Goal: Transaction & Acquisition: Purchase product/service

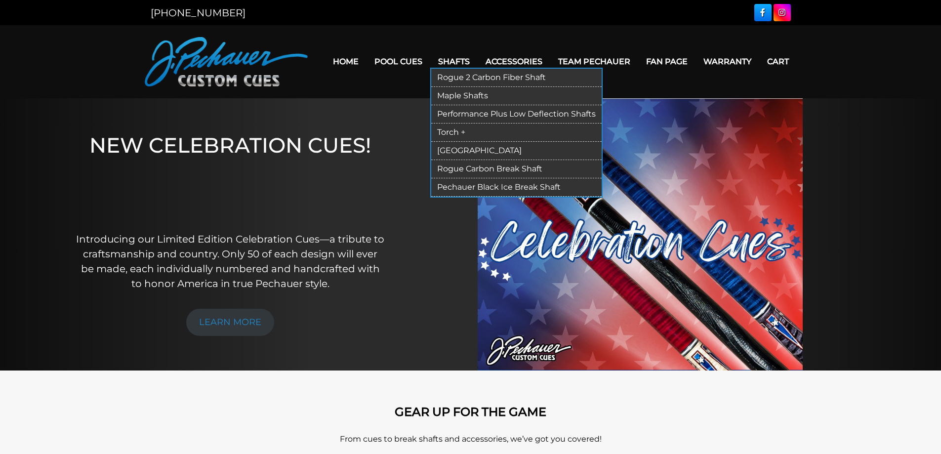
click at [471, 78] on link "Rogue 2 Carbon Fiber Shaft" at bounding box center [516, 78] width 170 height 18
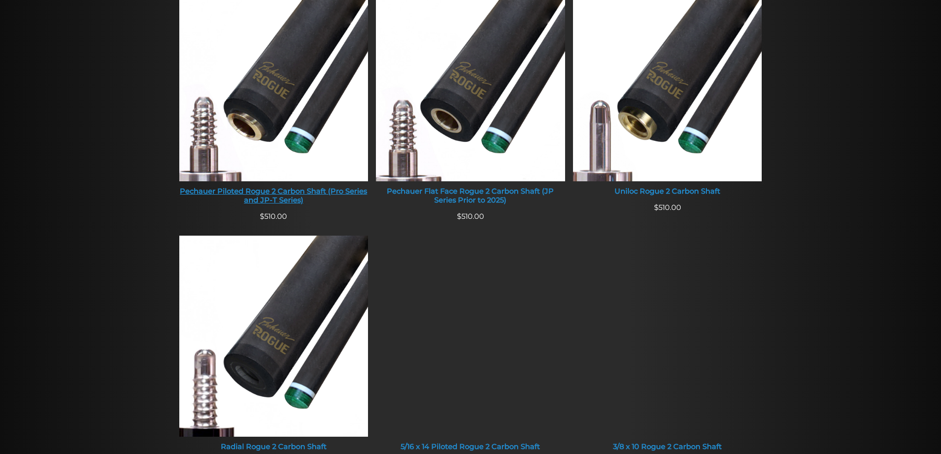
scroll to position [449, 0]
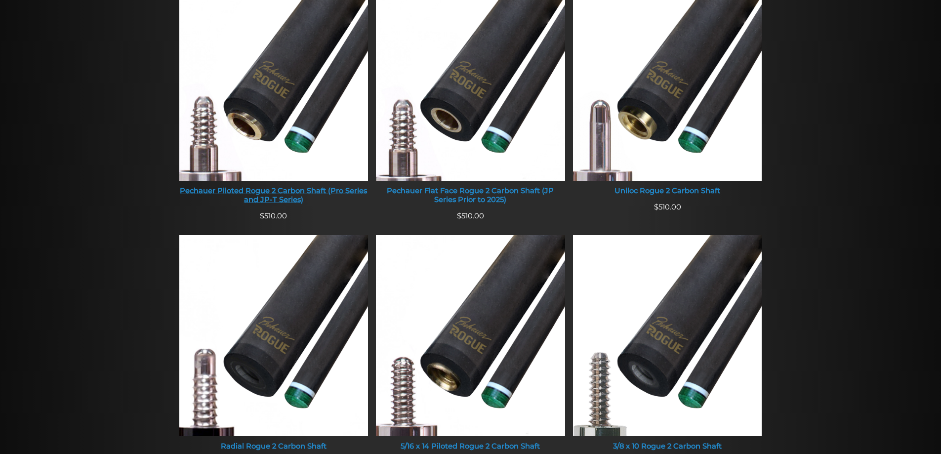
click at [267, 116] on img at bounding box center [273, 80] width 189 height 201
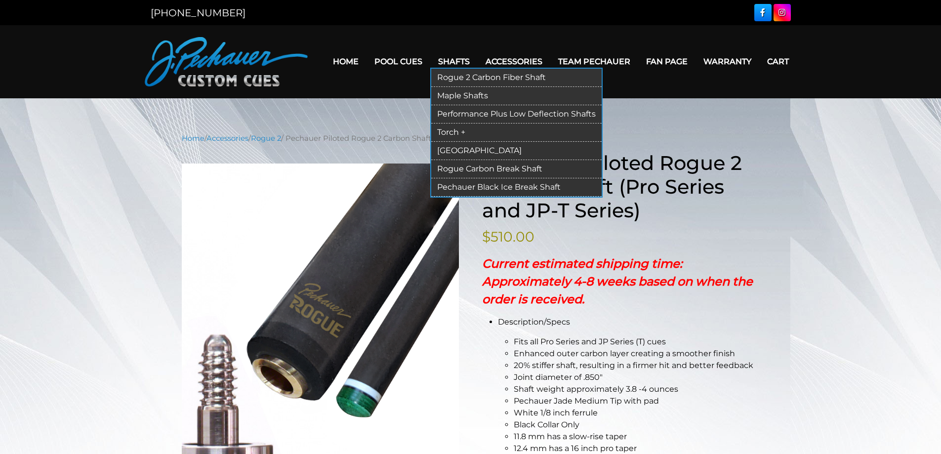
click at [481, 168] on link "Rogue Carbon Break Shaft" at bounding box center [516, 169] width 170 height 18
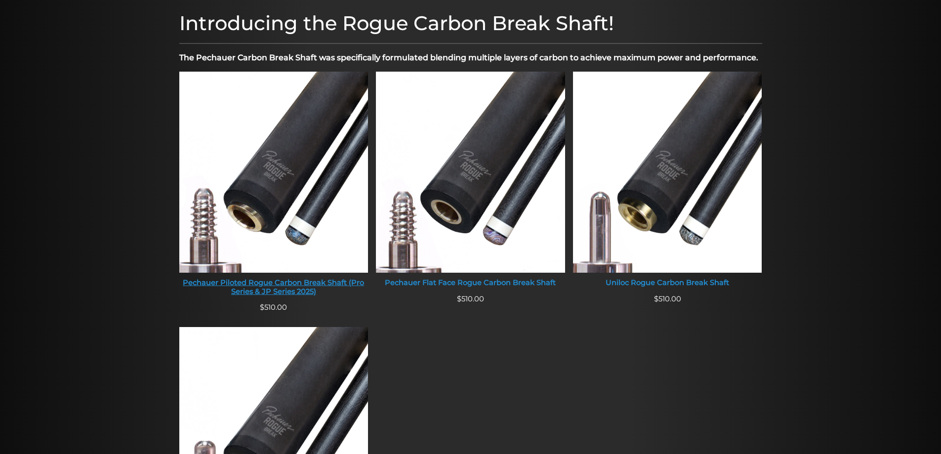
scroll to position [318, 0]
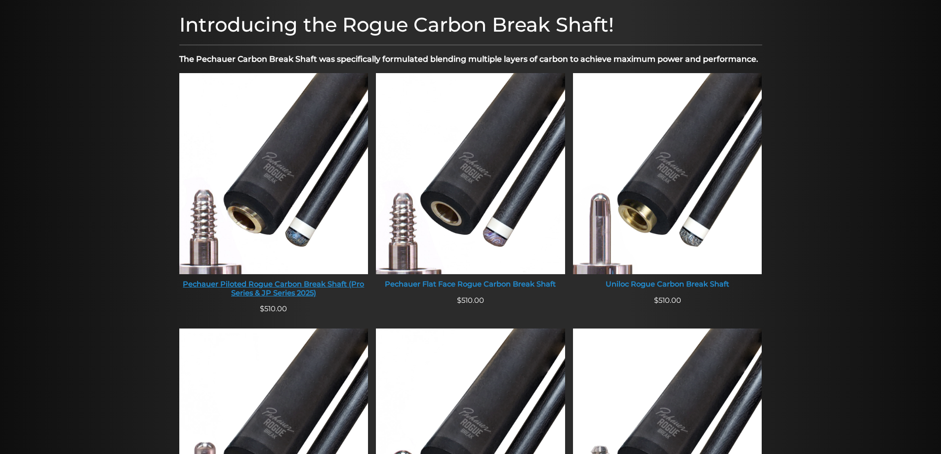
click at [302, 155] on img at bounding box center [273, 173] width 189 height 201
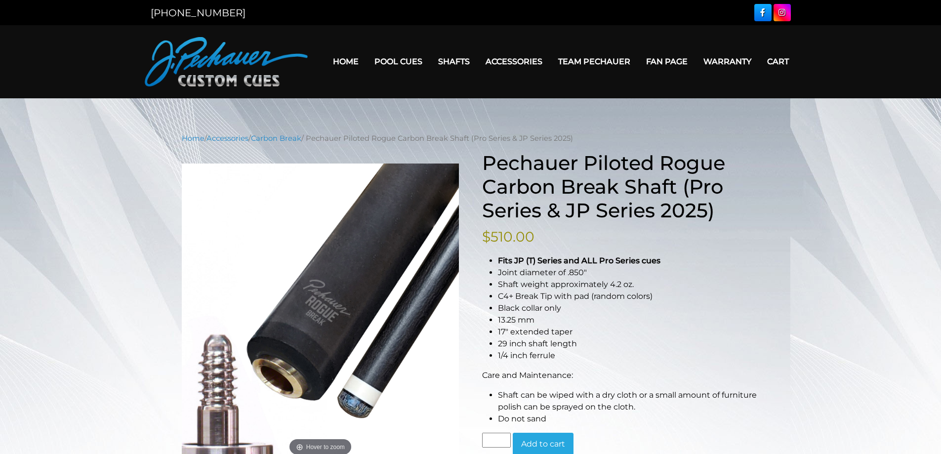
click at [355, 61] on link "Home" at bounding box center [345, 61] width 41 height 25
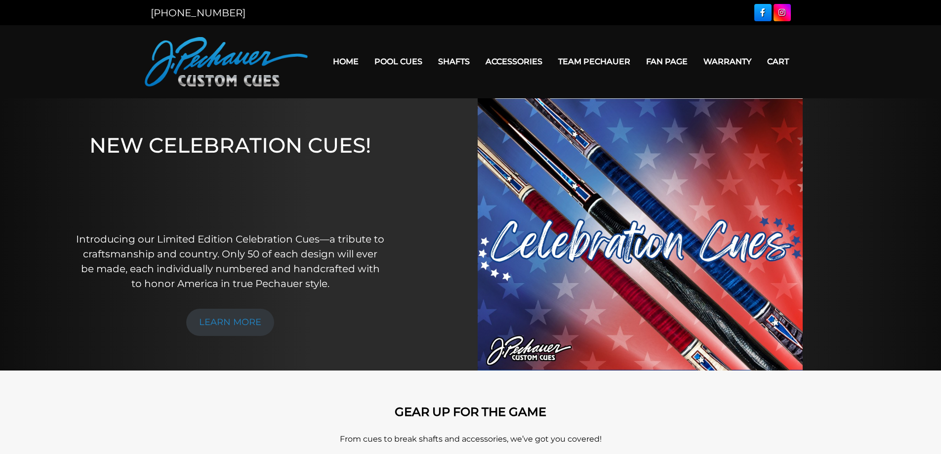
click at [677, 63] on link "Fan Page" at bounding box center [666, 61] width 57 height 25
click at [342, 60] on link "Home" at bounding box center [345, 61] width 41 height 25
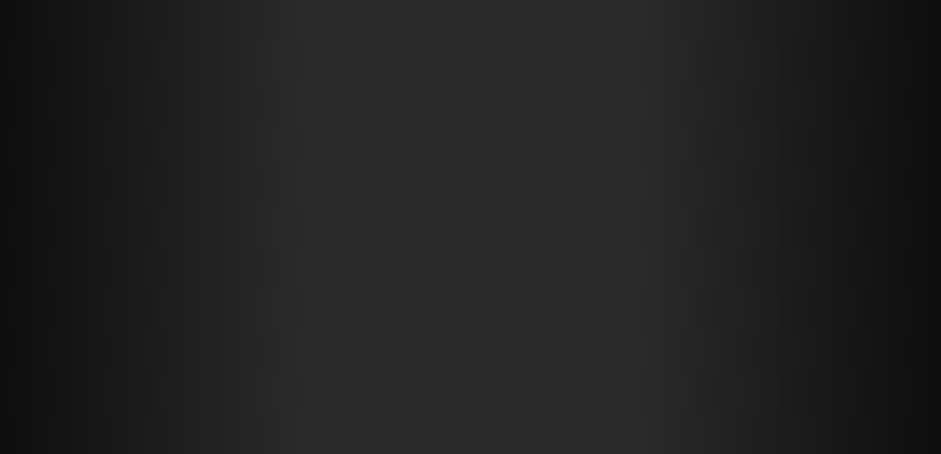
scroll to position [12136, 0]
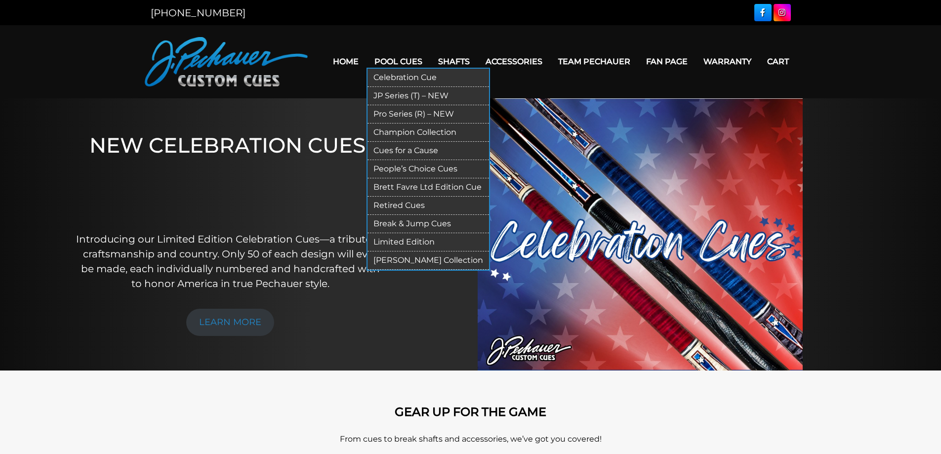
click at [406, 169] on link "People’s Choice Cues" at bounding box center [429, 169] width 122 height 18
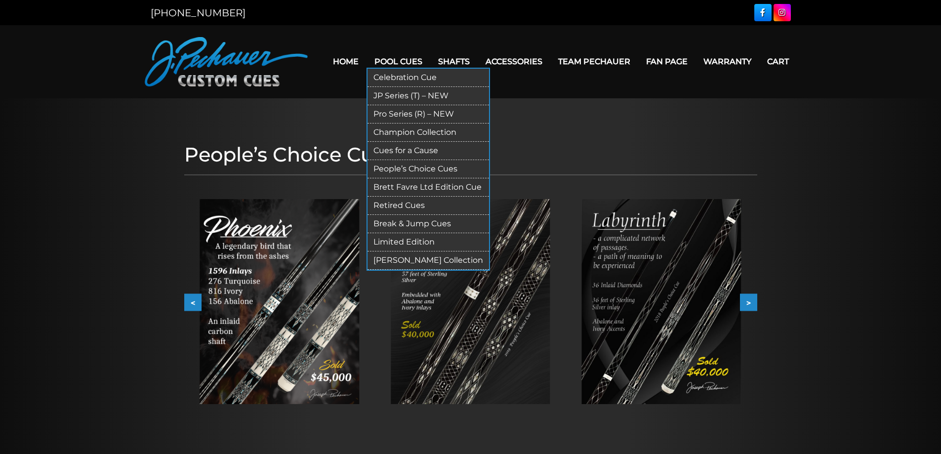
click at [399, 243] on link "Limited Edition" at bounding box center [429, 242] width 122 height 18
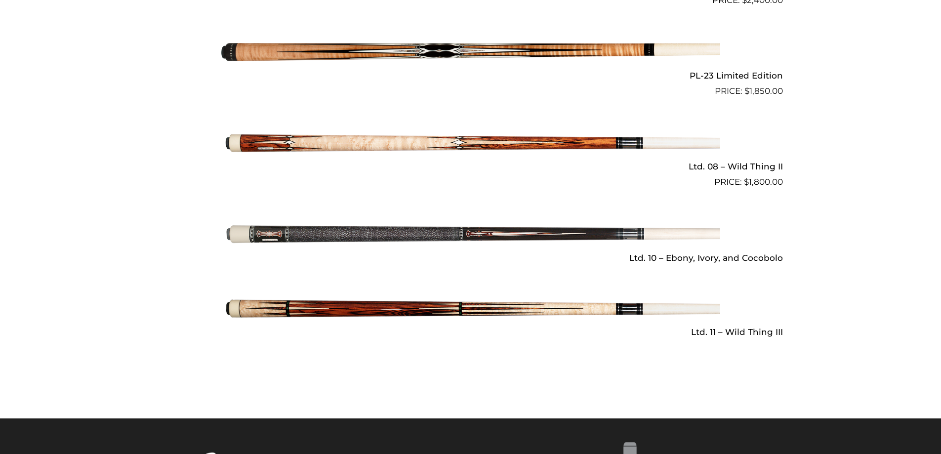
scroll to position [1421, 0]
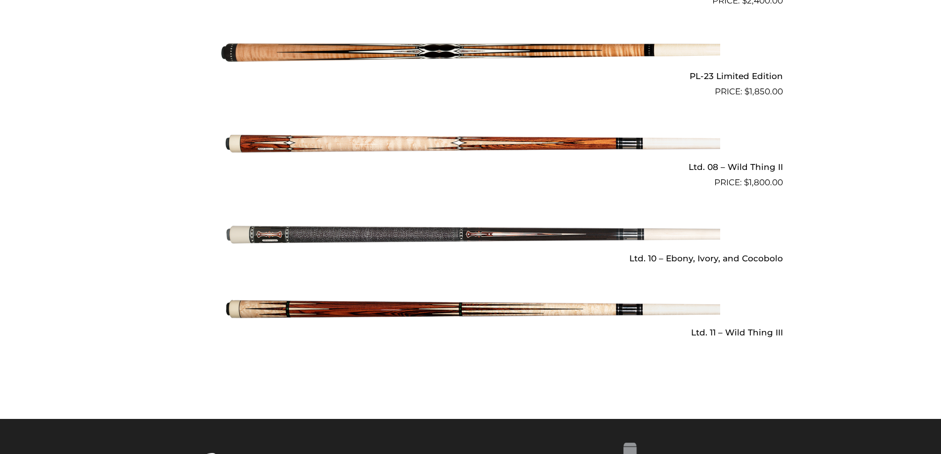
click at [427, 228] on img at bounding box center [470, 234] width 499 height 83
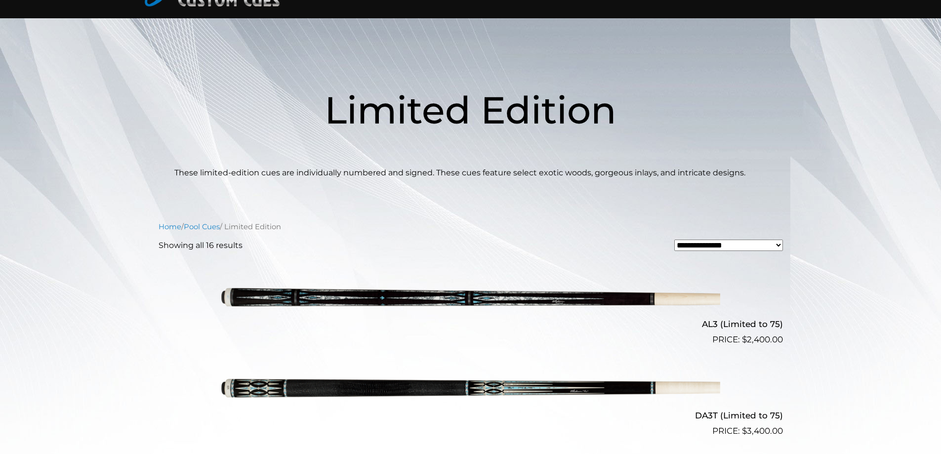
scroll to position [0, 0]
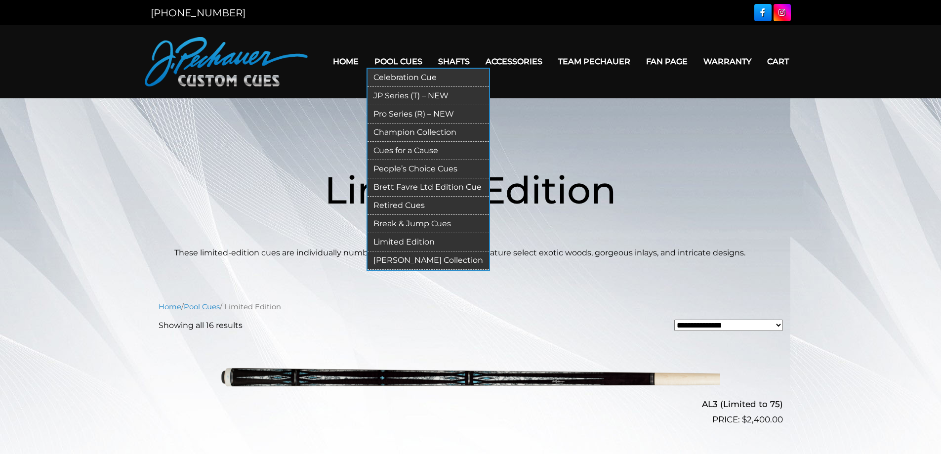
click at [406, 111] on link "Pro Series (R) – NEW" at bounding box center [429, 114] width 122 height 18
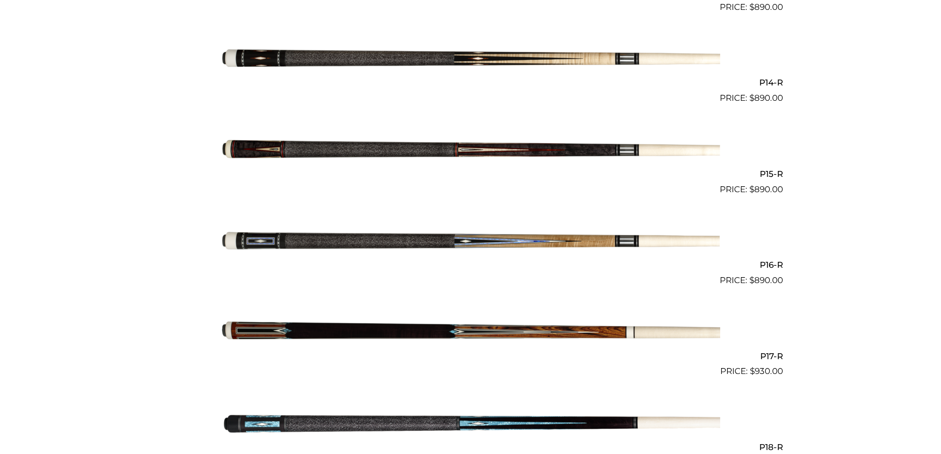
scroll to position [1496, 0]
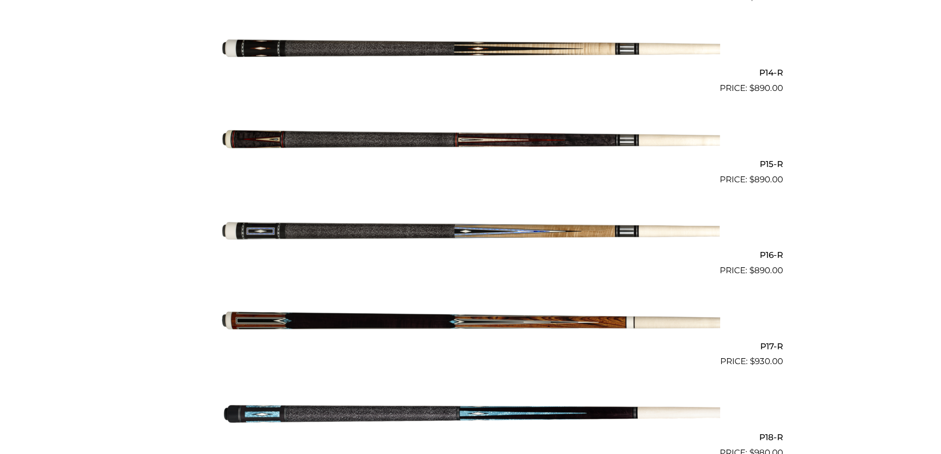
click at [380, 46] on img at bounding box center [470, 49] width 499 height 83
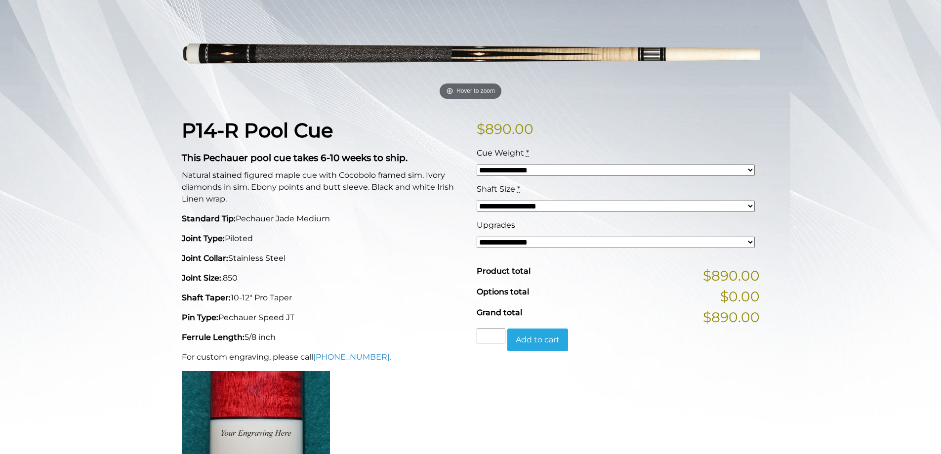
scroll to position [148, 0]
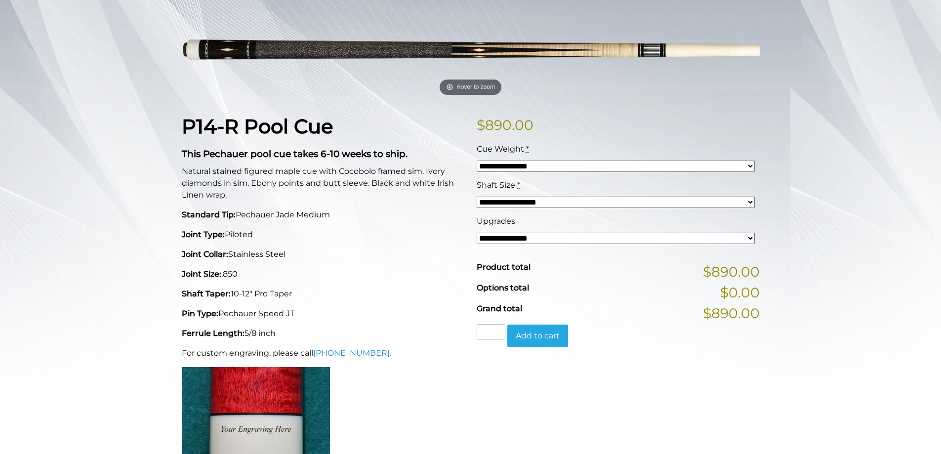
click at [512, 194] on div "**********" at bounding box center [615, 197] width 283 height 36
click at [520, 201] on select "**********" at bounding box center [616, 202] width 278 height 11
click at [525, 163] on select "**********" at bounding box center [616, 166] width 278 height 11
click at [35, 109] on div "**********" at bounding box center [470, 339] width 941 height 709
